Goal: Task Accomplishment & Management: Use online tool/utility

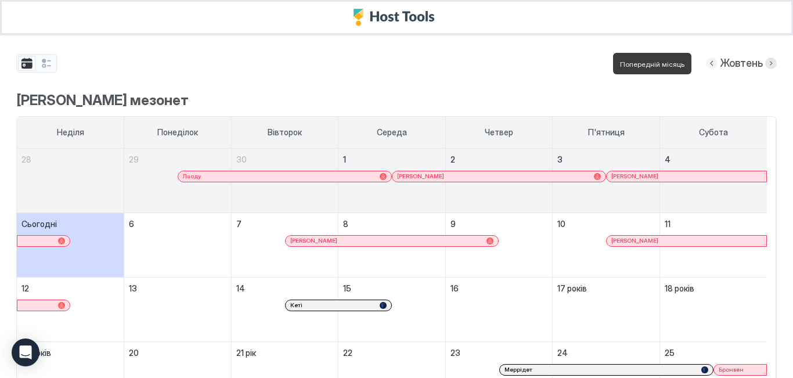
click at [706, 64] on button "Попередній місяць" at bounding box center [712, 63] width 12 height 12
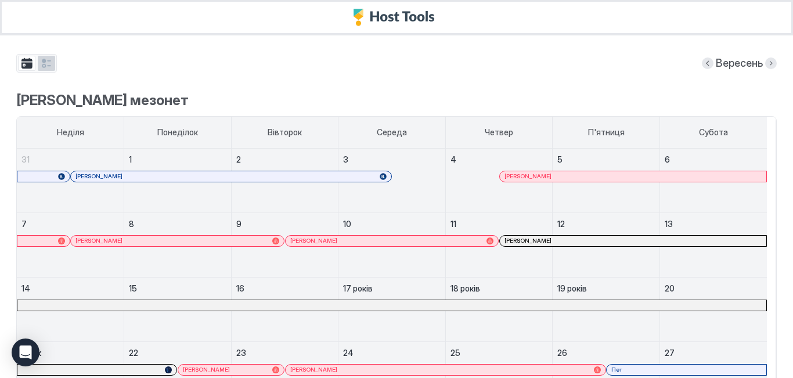
click at [50, 67] on button "група вкладок" at bounding box center [46, 63] width 17 height 15
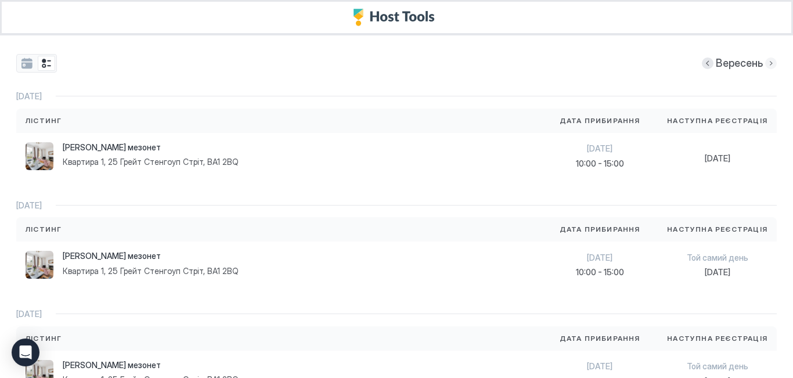
click at [765, 64] on button "Наступного місяця" at bounding box center [771, 63] width 12 height 12
drag, startPoint x: 702, startPoint y: 65, endPoint x: 698, endPoint y: 78, distance: 13.4
click at [706, 65] on button "Попередній місяць" at bounding box center [712, 63] width 12 height 12
click at [109, 150] on font "[PERSON_NAME] мезонет" at bounding box center [112, 147] width 98 height 10
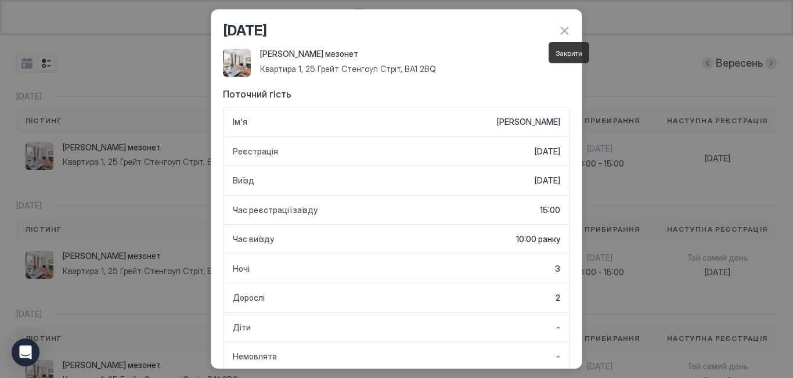
click at [563, 31] on button "button" at bounding box center [565, 31] width 12 height 12
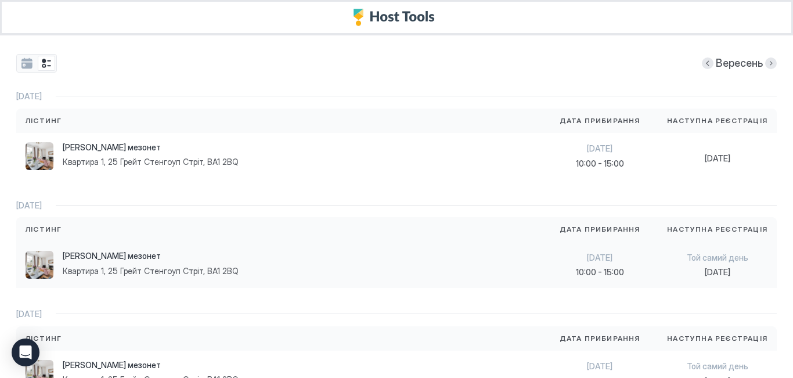
click at [247, 269] on div "[PERSON_NAME] мезонет Квартира 1, 25 Грейт Стенгоуп Стріт, BA1 2BQ" at bounding box center [279, 265] width 507 height 28
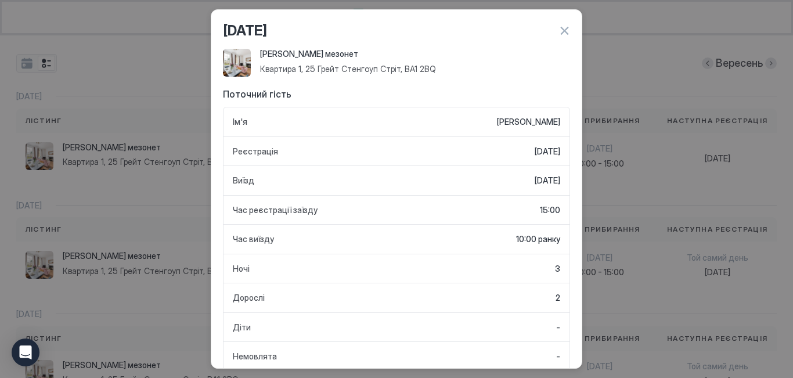
click at [560, 31] on button "button" at bounding box center [565, 31] width 12 height 12
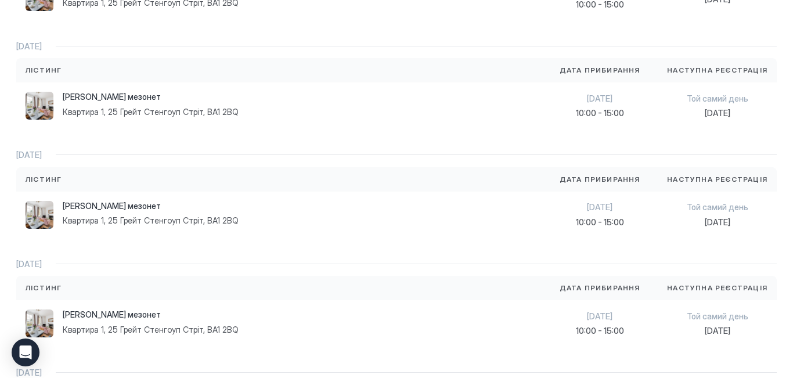
scroll to position [174, 0]
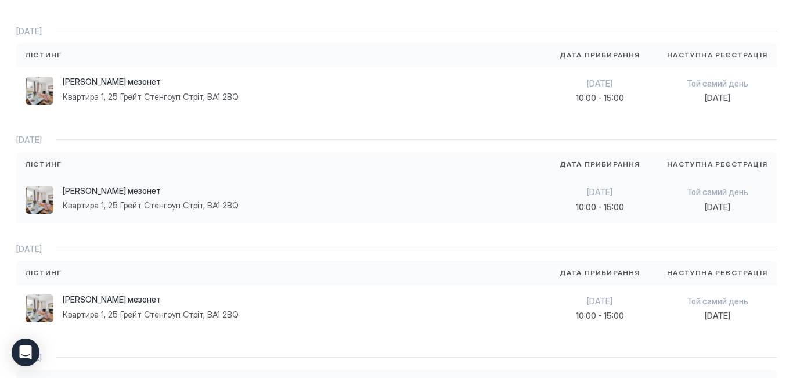
click at [229, 204] on font "Квартира 1, 25 Грейт Стенгоуп Стріт, BA1 2BQ" at bounding box center [151, 205] width 176 height 10
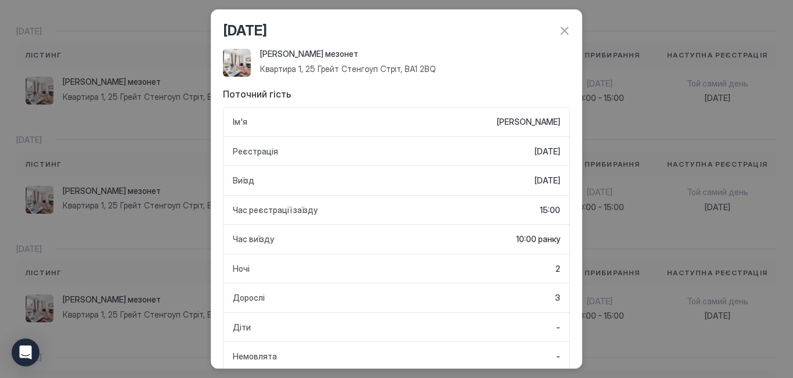
click at [566, 30] on button "button" at bounding box center [565, 31] width 12 height 12
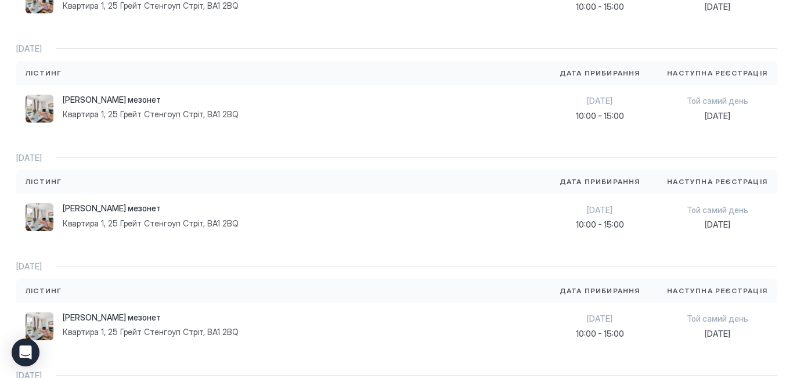
scroll to position [348, 0]
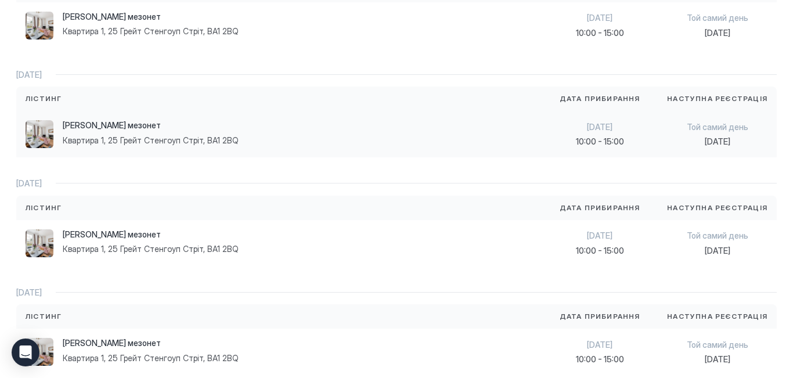
click at [179, 152] on div "[PERSON_NAME] мезонет Квартира 1, 25 Грейт Стенгоуп Стріт, BA1 2BQ" at bounding box center [279, 134] width 526 height 46
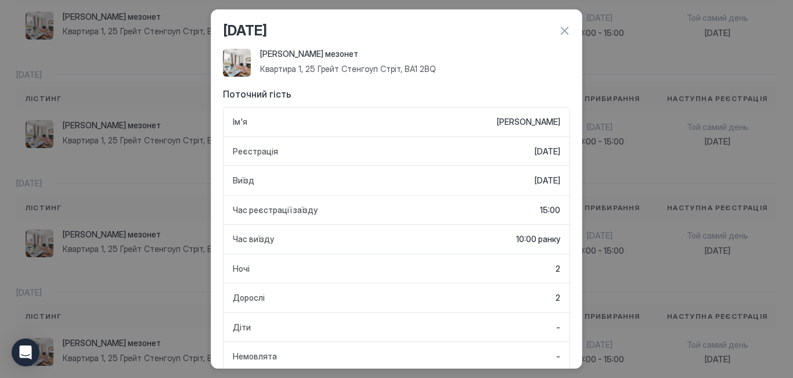
click at [566, 31] on button "button" at bounding box center [565, 31] width 12 height 12
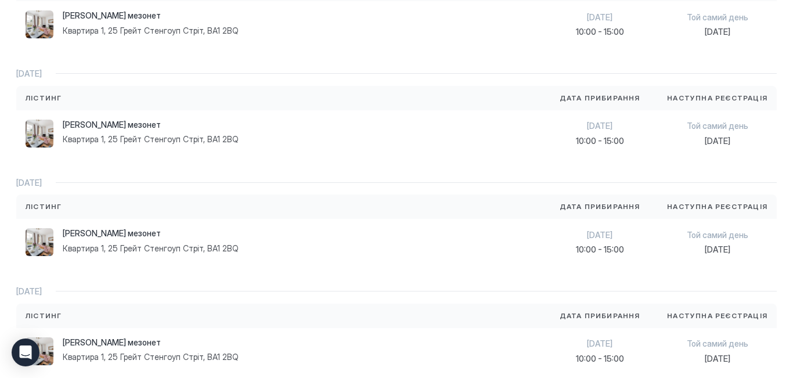
scroll to position [465, 0]
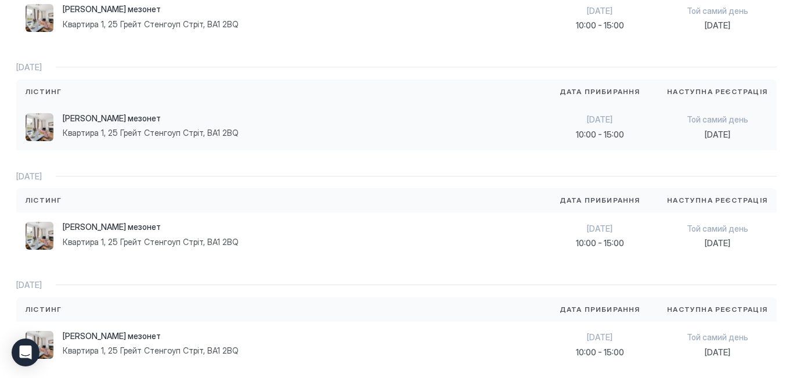
click at [195, 136] on font "Квартира 1, 25 Грейт Стенгоуп Стріт, BA1 2BQ" at bounding box center [151, 133] width 176 height 10
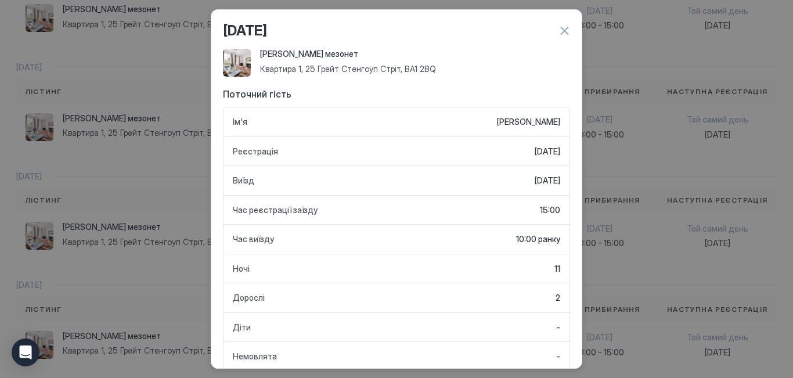
click at [562, 31] on button "button" at bounding box center [565, 31] width 12 height 12
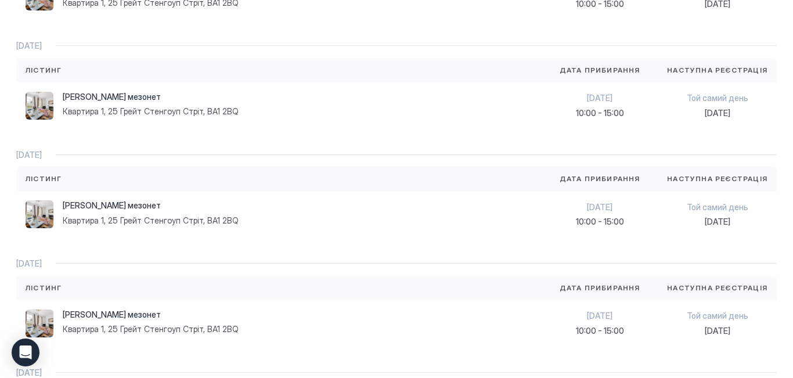
scroll to position [523, 0]
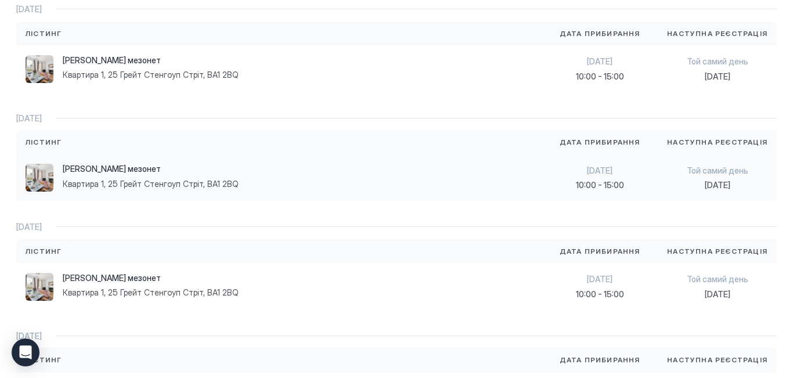
click at [229, 183] on font "Квартира 1, 25 Грейт Стенгоуп Стріт, BA1 2BQ" at bounding box center [151, 184] width 176 height 10
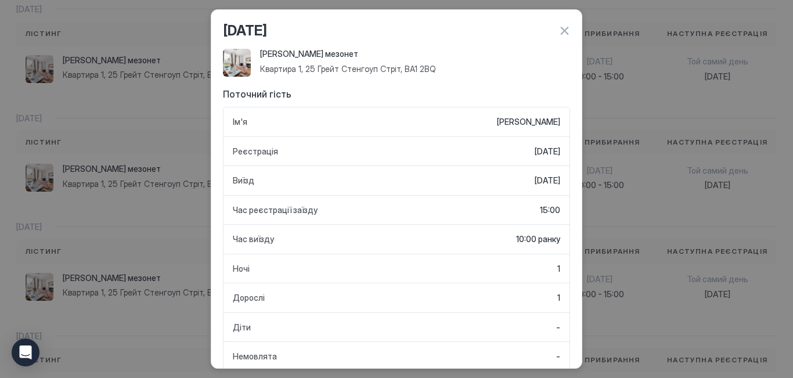
click at [569, 28] on button "button" at bounding box center [565, 31] width 12 height 12
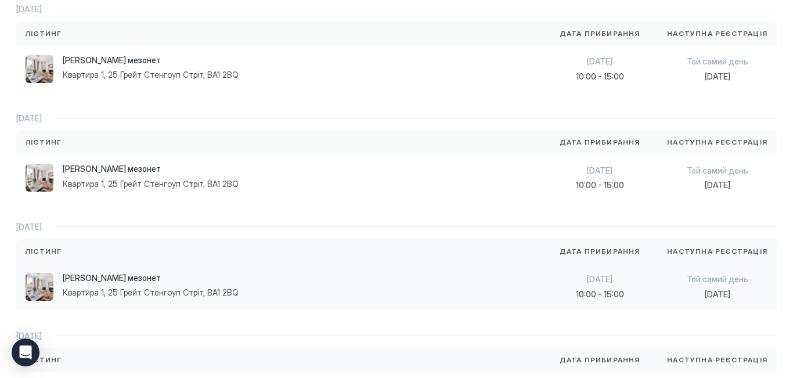
click at [200, 297] on font "Квартира 1, 25 Грейт Стенгоуп Стріт, BA1 2BQ" at bounding box center [151, 292] width 176 height 10
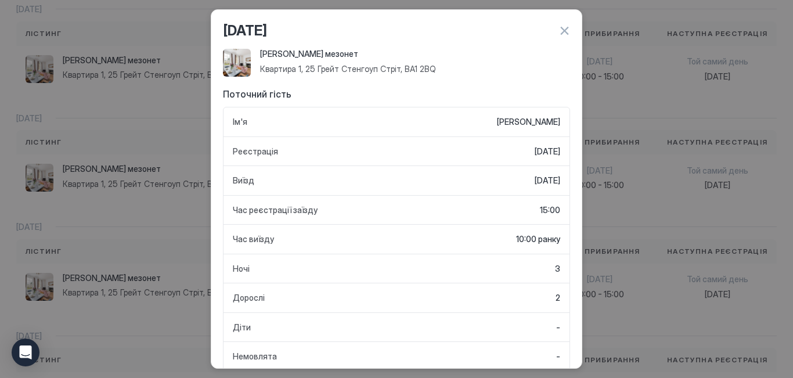
click at [564, 34] on button "button" at bounding box center [565, 31] width 12 height 12
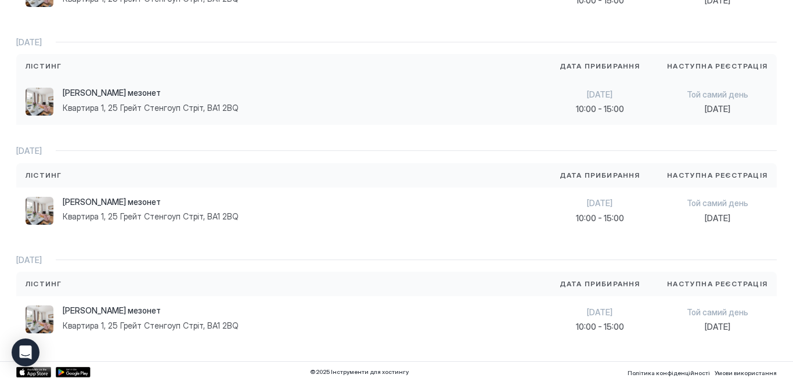
scroll to position [603, 0]
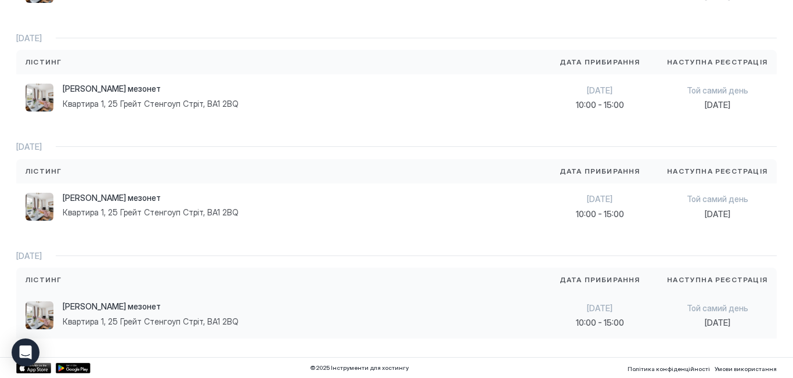
click at [244, 318] on div "[PERSON_NAME] мезонет Квартира 1, 25 Грейт Стенгоуп Стріт, BA1 2BQ" at bounding box center [279, 315] width 507 height 28
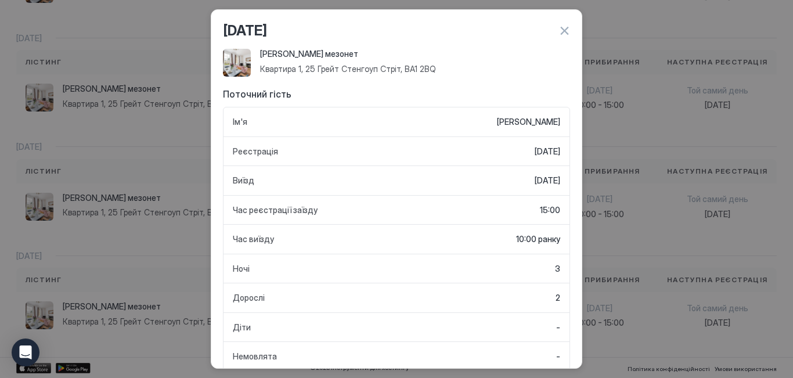
click at [566, 32] on button "button" at bounding box center [565, 31] width 12 height 12
